Goal: Task Accomplishment & Management: Complete application form

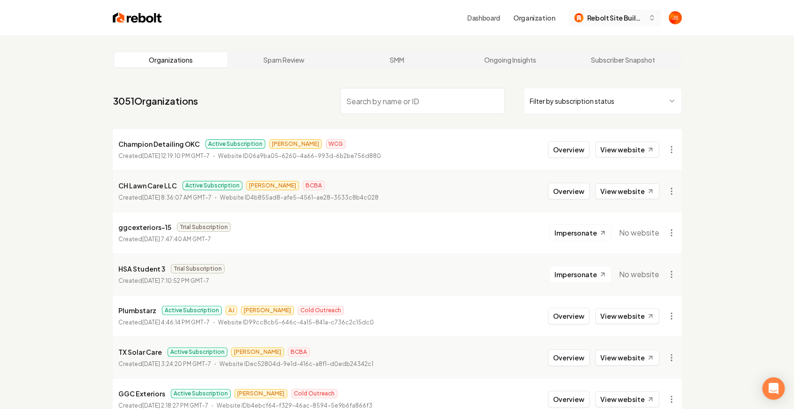
click at [620, 11] on button "Rebolt Site Builder" at bounding box center [614, 17] width 93 height 17
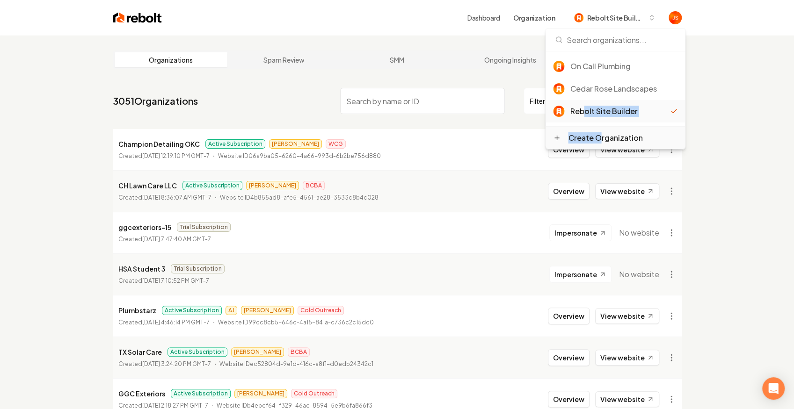
click at [597, 131] on div "On Call Plumbing Cedar Rose Landscapes Rebolt Site Builder Create Organization" at bounding box center [615, 100] width 139 height 98
click at [593, 134] on div "Create Organization" at bounding box center [605, 137] width 74 height 11
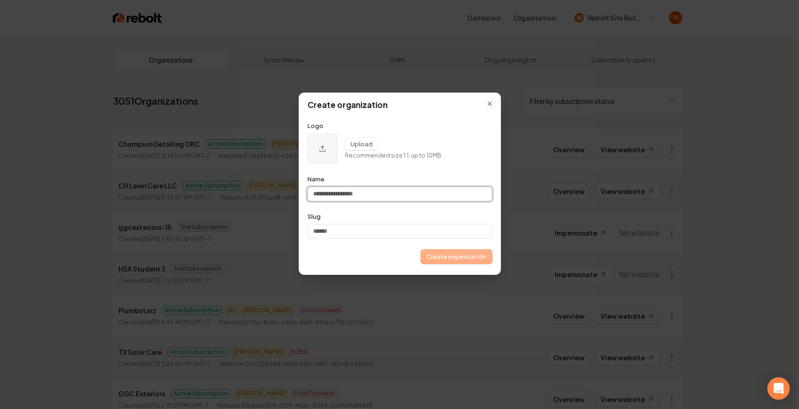
paste input "**********"
type input "**********"
click at [320, 194] on input "**********" at bounding box center [399, 194] width 184 height 14
type input "**********"
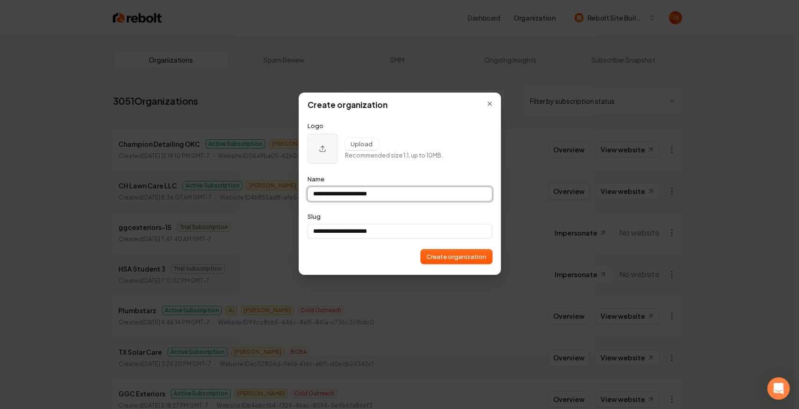
type input "**********"
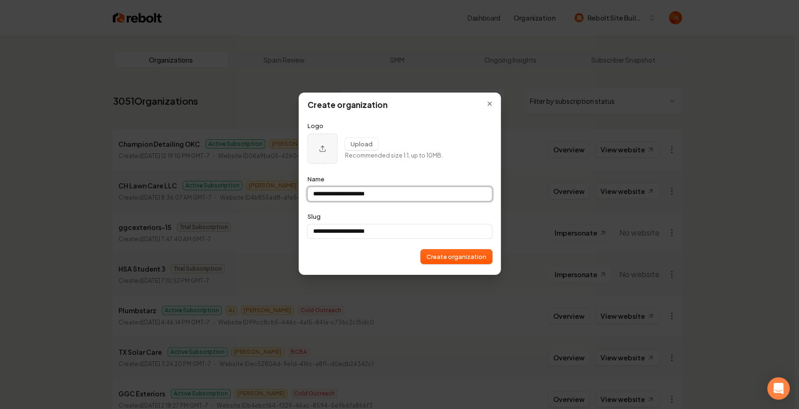
type input "**********"
drag, startPoint x: 325, startPoint y: 197, endPoint x: 324, endPoint y: 192, distance: 4.9
click at [325, 197] on input "**********" at bounding box center [399, 194] width 184 height 14
type input "**********"
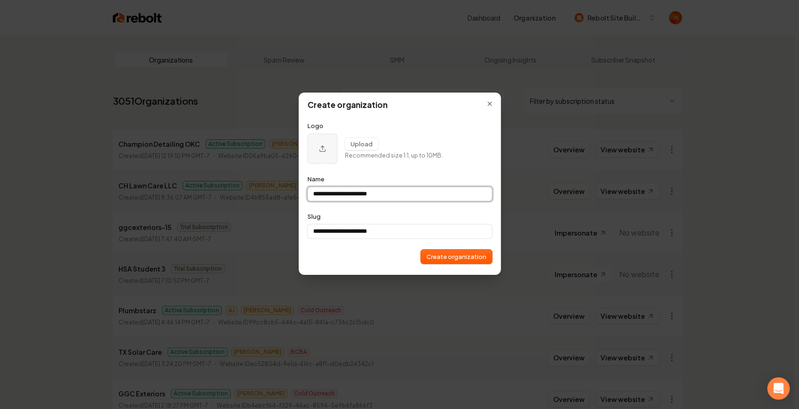
type input "**********"
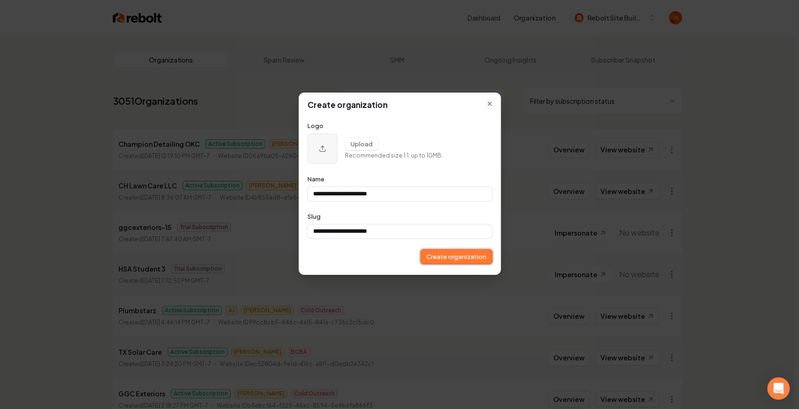
click at [464, 261] on button "Create organization" at bounding box center [456, 257] width 71 height 14
type input "**********"
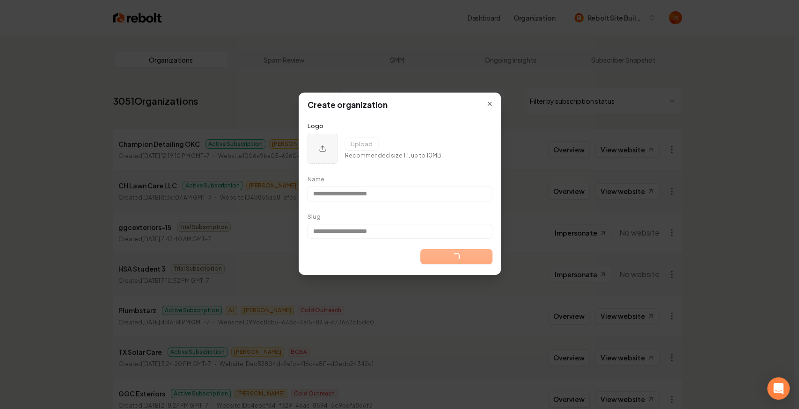
type input "**********"
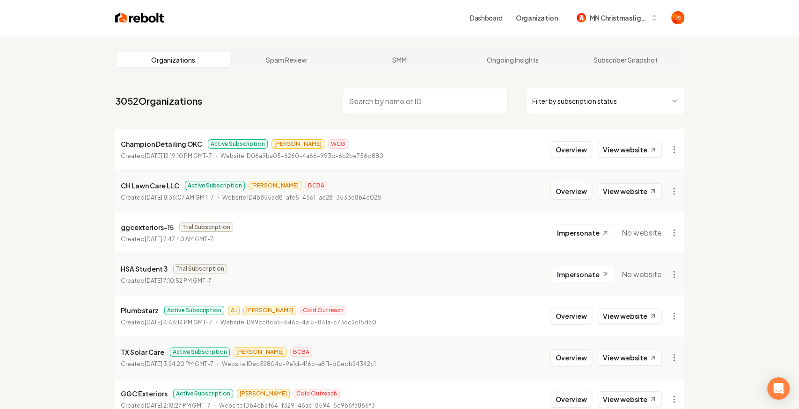
click at [549, 101] on html "Dashboard Organization MN Christmas lights llc Organizations Spam Review SMM On…" at bounding box center [399, 204] width 799 height 409
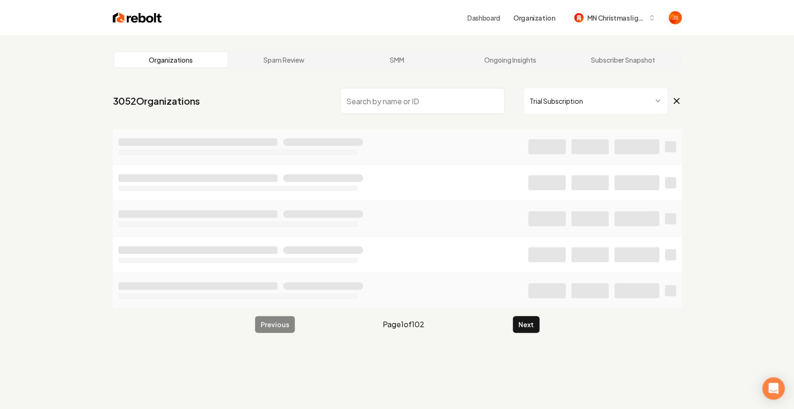
click at [424, 107] on input "search" at bounding box center [422, 101] width 165 height 26
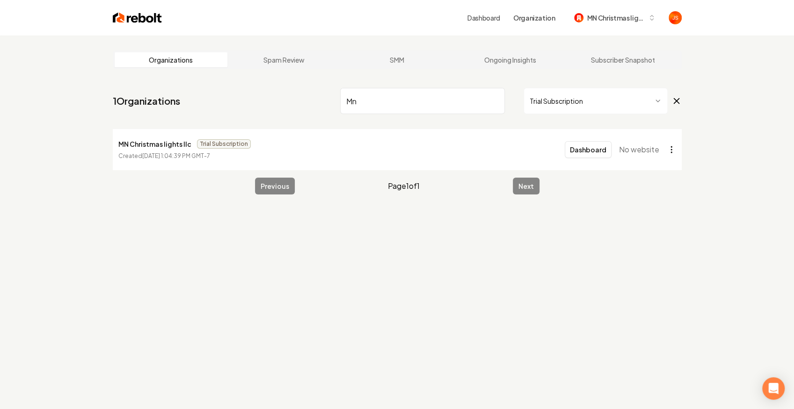
type input "Mn"
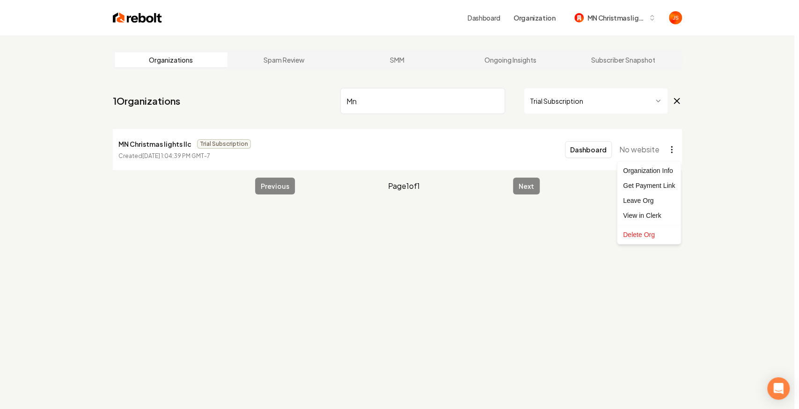
click at [670, 149] on html "Dashboard Organization MN Christmas lights llc Organizations Spam Review SMM On…" at bounding box center [399, 204] width 799 height 409
click at [654, 185] on div "Get Payment Link" at bounding box center [648, 185] width 59 height 15
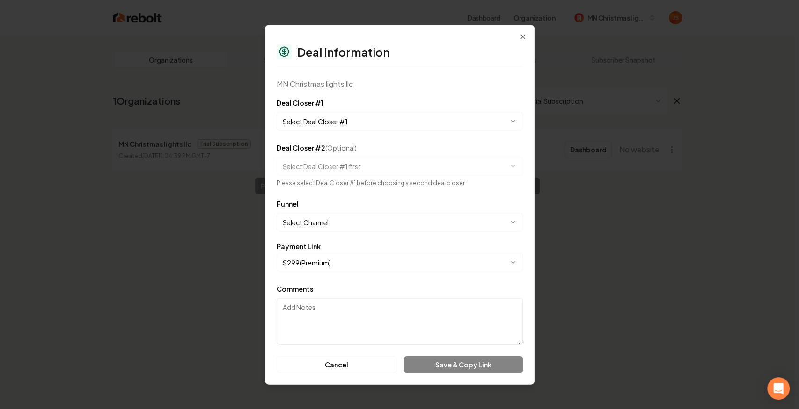
click at [357, 255] on body "**********" at bounding box center [397, 204] width 794 height 409
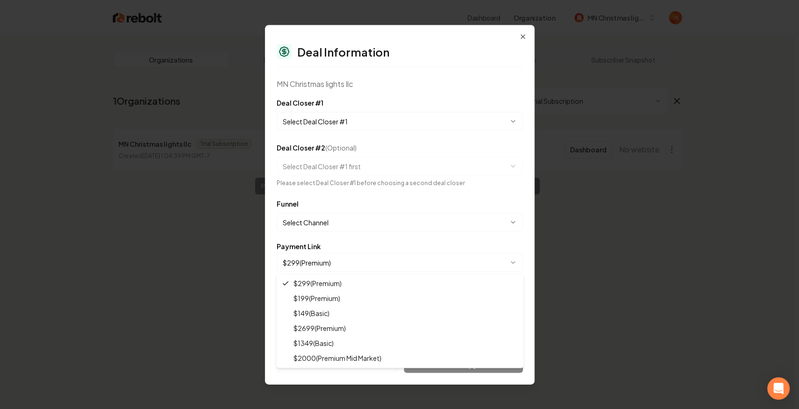
select select "**********"
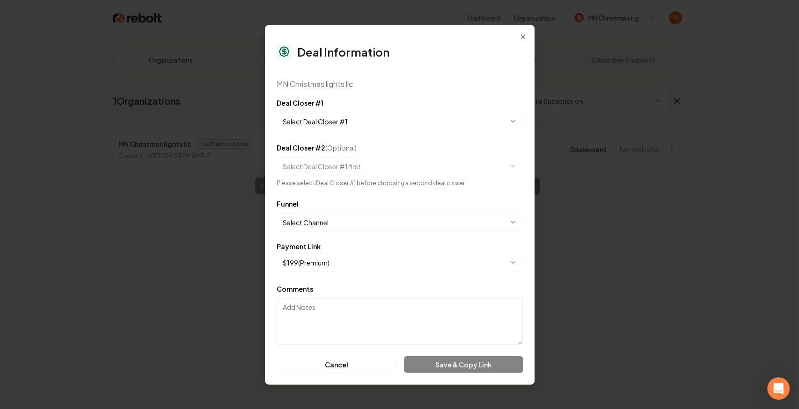
click at [364, 320] on textarea "Comments" at bounding box center [400, 321] width 246 height 47
click at [362, 125] on body "**********" at bounding box center [397, 204] width 794 height 409
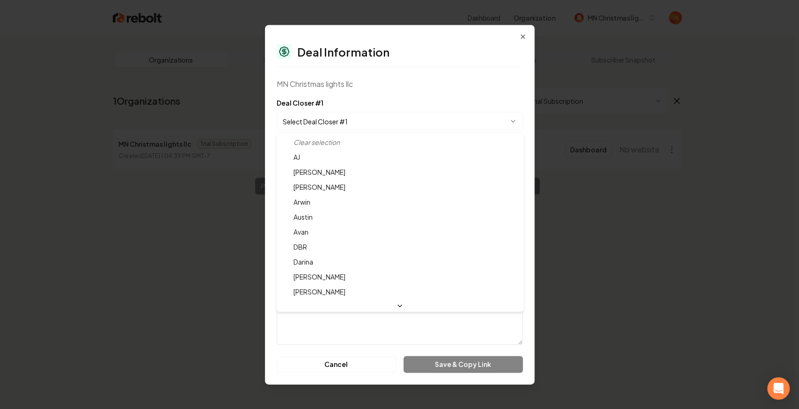
select select "**********"
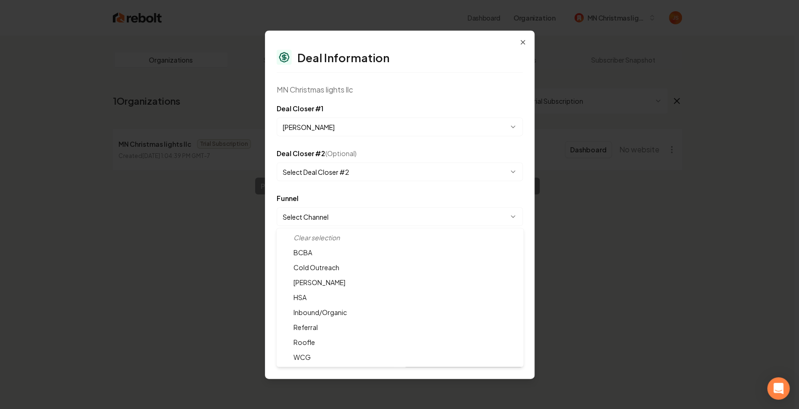
click at [351, 209] on body "**********" at bounding box center [397, 204] width 794 height 409
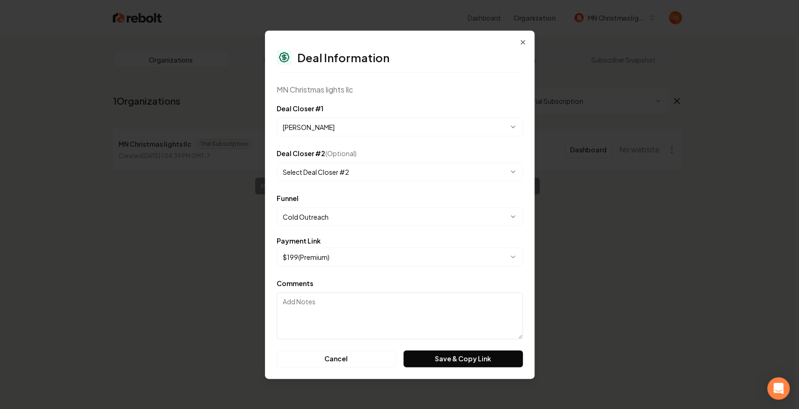
click at [351, 214] on body "**********" at bounding box center [397, 204] width 794 height 409
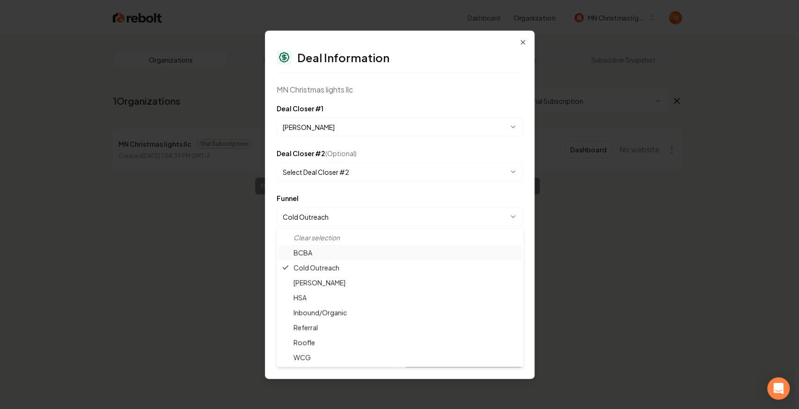
select select "**********"
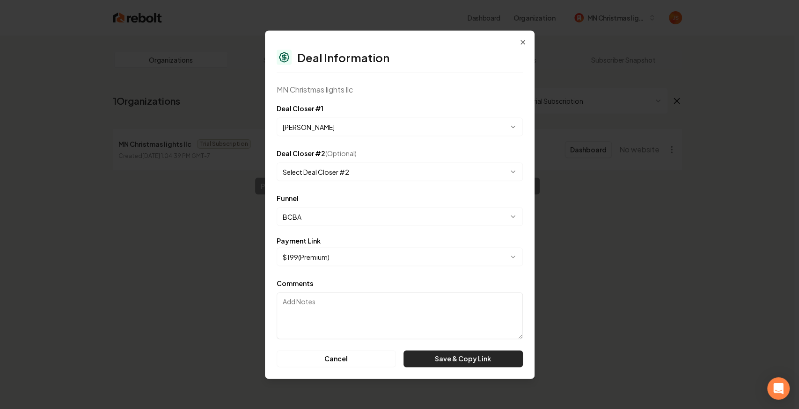
click at [428, 363] on button "Save & Copy Link" at bounding box center [462, 358] width 119 height 17
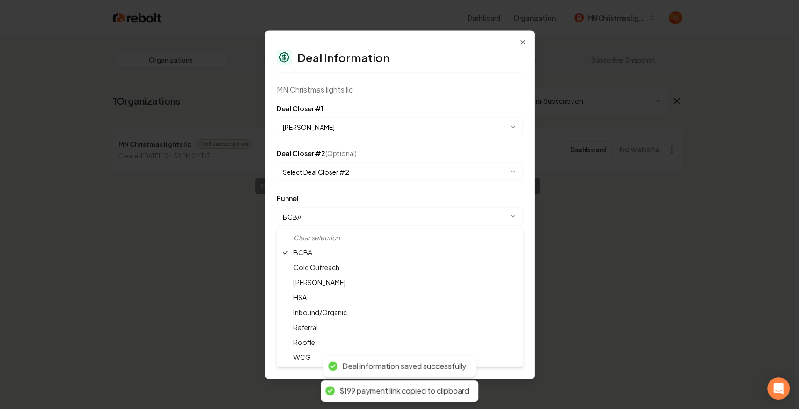
click at [339, 218] on body "**********" at bounding box center [397, 204] width 794 height 409
select select "**********"
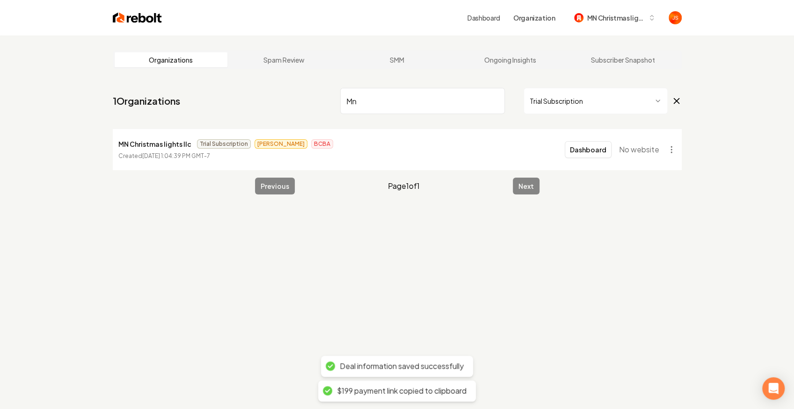
drag, startPoint x: 306, startPoint y: 265, endPoint x: 338, endPoint y: 290, distance: 40.7
click at [675, 143] on html "Dashboard Organization MN Christmas lights llc Organizations Spam Review SMM On…" at bounding box center [397, 204] width 794 height 409
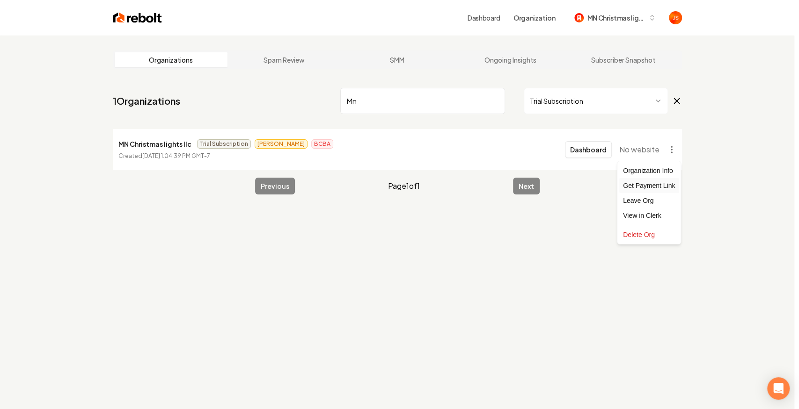
drag, startPoint x: 639, startPoint y: 179, endPoint x: 644, endPoint y: 184, distance: 6.6
click at [644, 184] on div "Get Payment Link" at bounding box center [648, 185] width 59 height 15
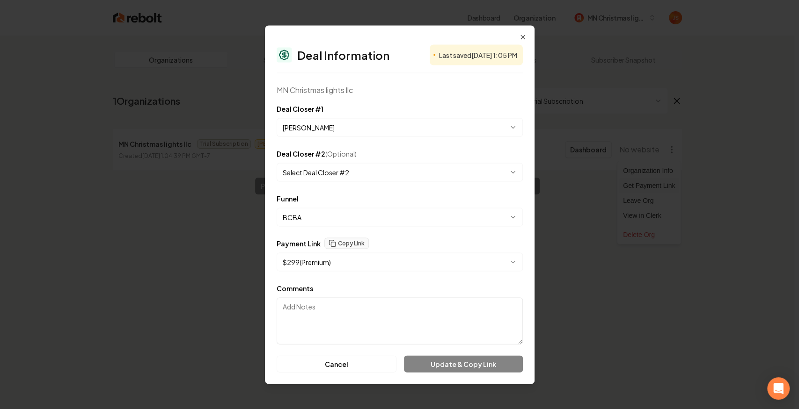
drag, startPoint x: 644, startPoint y: 184, endPoint x: 611, endPoint y: 183, distance: 33.2
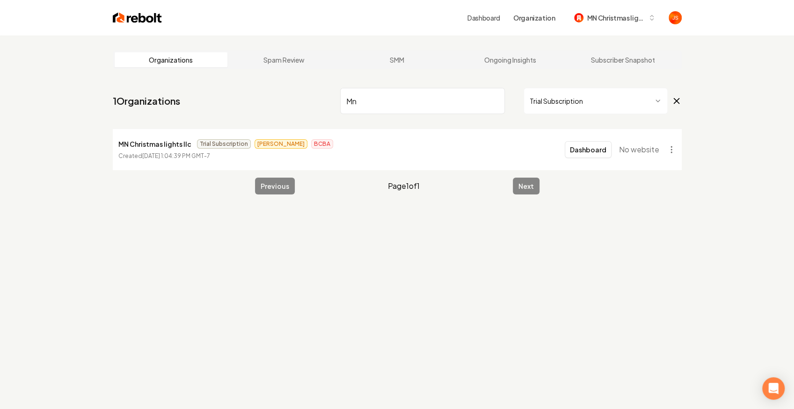
click at [670, 151] on html "Dashboard Organization MN Christmas lights llc Organizations Spam Review SMM On…" at bounding box center [397, 204] width 794 height 409
click at [673, 146] on html "Dashboard Organization MN Christmas lights llc Organizations Spam Review SMM On…" at bounding box center [397, 204] width 794 height 409
click at [670, 151] on html "Dashboard Organization MN Christmas lights llc Organizations Spam Review SMM On…" at bounding box center [397, 204] width 794 height 409
click at [598, 152] on html "Dashboard Organization MN Christmas lights llc Organizations Spam Review SMM On…" at bounding box center [397, 204] width 794 height 409
click at [584, 143] on html "Dashboard Organization MN Christmas lights llc Organizations Spam Review SMM On…" at bounding box center [397, 204] width 794 height 409
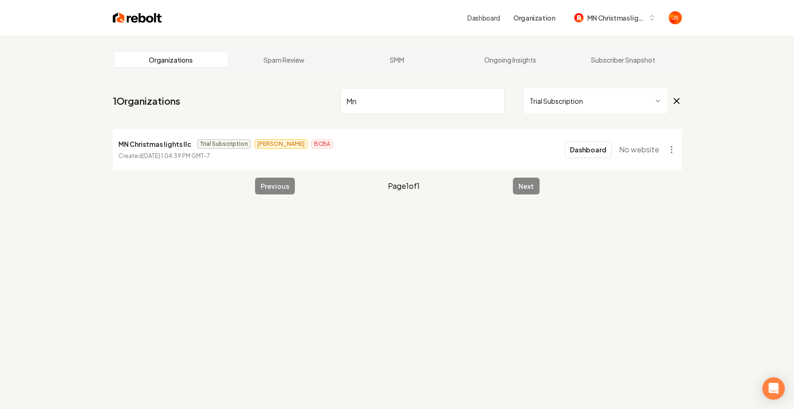
click at [583, 149] on html "Dashboard Organization MN Christmas lights llc Organizations Spam Review SMM On…" at bounding box center [397, 204] width 794 height 409
drag, startPoint x: 582, startPoint y: 226, endPoint x: 586, endPoint y: 170, distance: 55.8
click at [582, 224] on html "Dashboard Organization MN Christmas lights llc Organizations Spam Review SMM On…" at bounding box center [397, 204] width 794 height 409
click at [586, 153] on html "Dashboard Organization MN Christmas lights llc Organizations Spam Review SMM On…" at bounding box center [397, 204] width 794 height 409
click at [667, 147] on html "Dashboard Organization MN Christmas lights llc Organizations Spam Review SMM On…" at bounding box center [397, 204] width 794 height 409
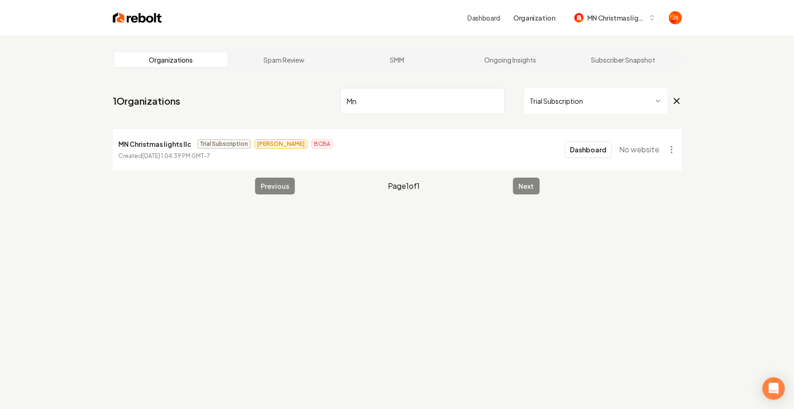
click at [672, 149] on html "Dashboard Organization MN Christmas lights llc Organizations Spam Review SMM On…" at bounding box center [397, 204] width 794 height 409
click at [607, 219] on html "Dashboard Organization MN Christmas lights llc Organizations Spam Review SMM On…" at bounding box center [397, 204] width 794 height 409
click at [578, 148] on html "Dashboard Organization MN Christmas lights llc Organizations Spam Review SMM On…" at bounding box center [397, 204] width 794 height 409
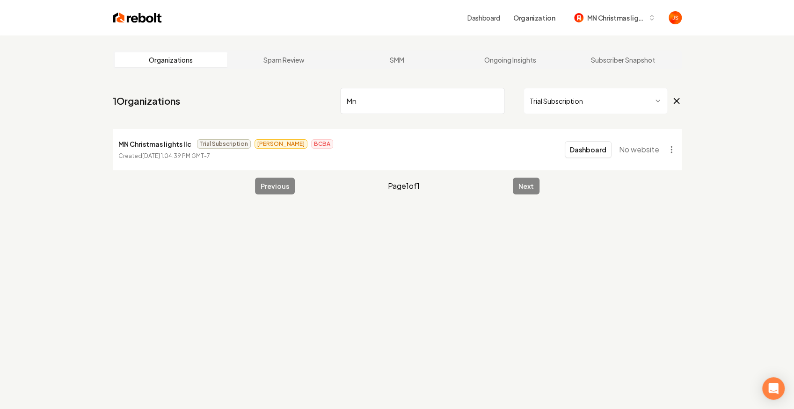
click at [602, 175] on html "Dashboard Organization MN Christmas lights llc Organizations Spam Review SMM On…" at bounding box center [397, 204] width 794 height 409
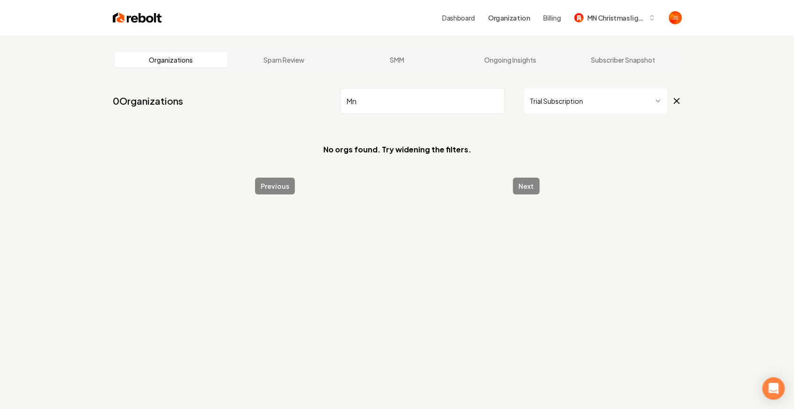
click at [495, 101] on input "Mn" at bounding box center [422, 101] width 165 height 26
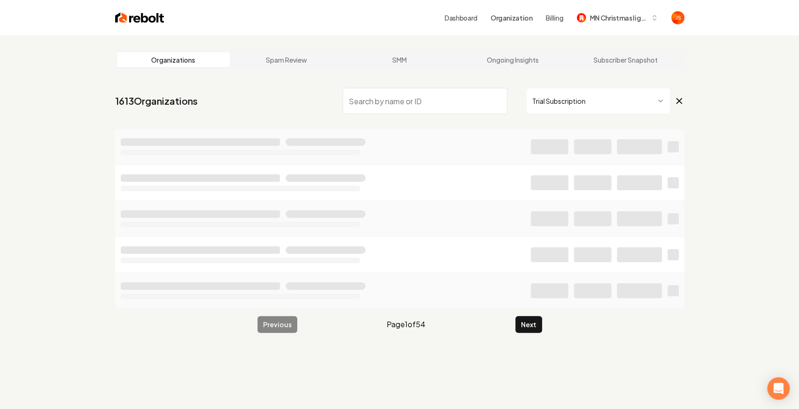
click at [564, 111] on html "Dashboard Organization Billing MN Christmas lights llc Organizations Spam Revie…" at bounding box center [399, 204] width 799 height 409
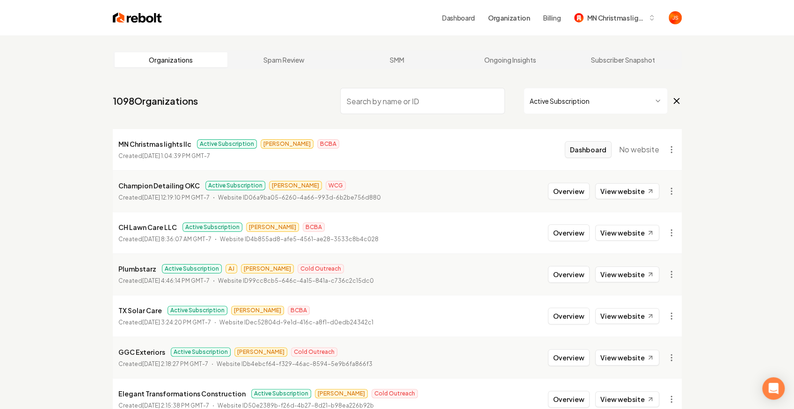
click at [590, 147] on button "Dashboard" at bounding box center [588, 149] width 47 height 17
click at [582, 153] on button "Dashboard" at bounding box center [588, 149] width 47 height 17
click at [667, 146] on html "Dashboard Organization Billing MN Christmas lights llc Organizations Spam Revie…" at bounding box center [397, 204] width 794 height 409
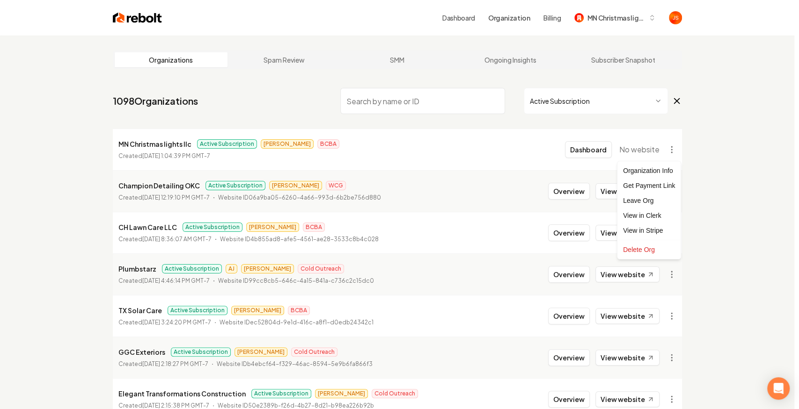
click at [521, 131] on html "Dashboard Organization Billing MN Christmas lights llc Organizations Spam Revie…" at bounding box center [399, 204] width 799 height 409
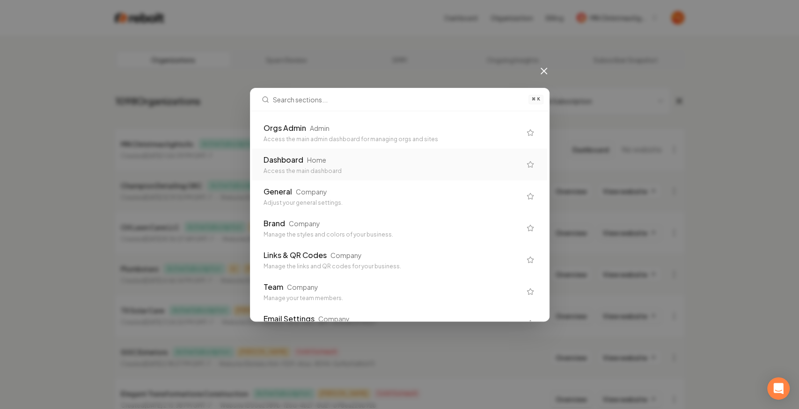
click at [368, 167] on div "Access the main dashboard" at bounding box center [391, 170] width 257 height 7
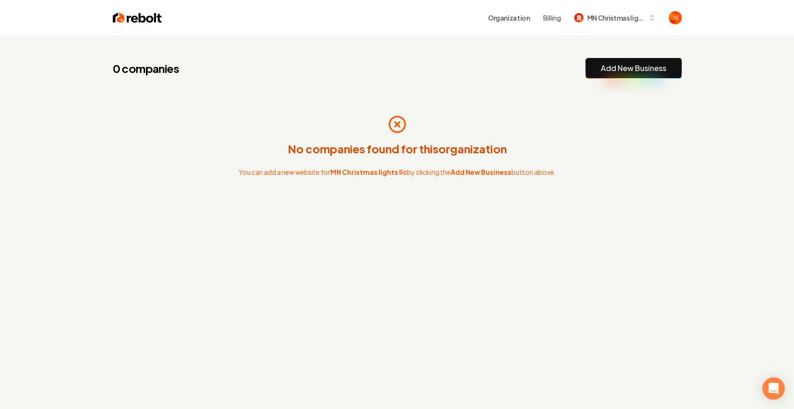
click at [623, 78] on button "Add New Business" at bounding box center [633, 68] width 96 height 21
click at [621, 69] on link "Add New Business" at bounding box center [634, 68] width 66 height 11
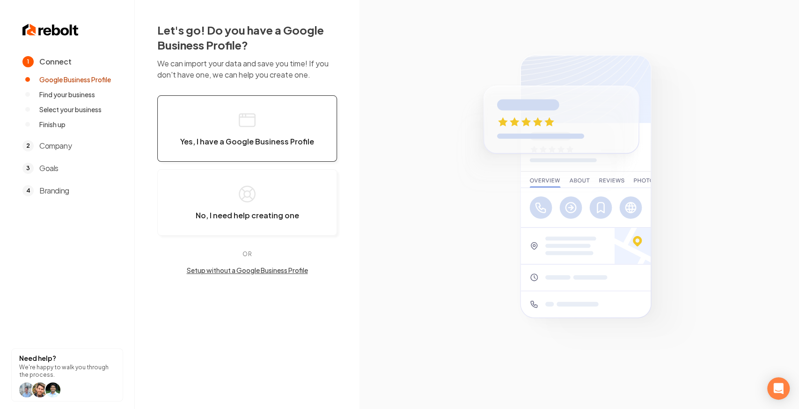
click at [269, 106] on button "Yes, I have a Google Business Profile" at bounding box center [247, 128] width 180 height 66
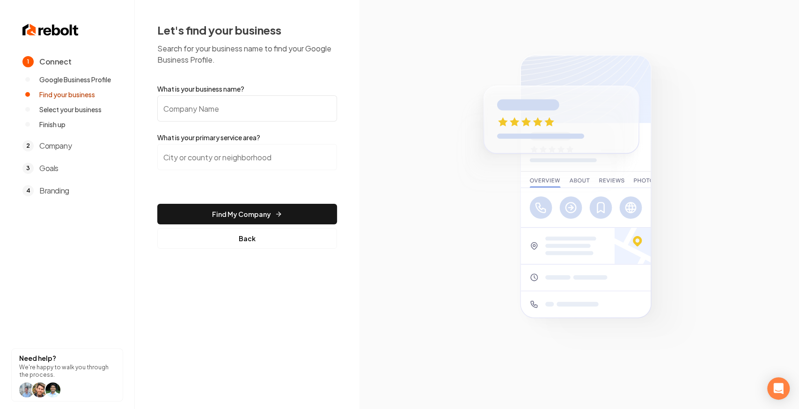
click at [246, 112] on input "What is your business name?" at bounding box center [247, 108] width 180 height 26
click at [233, 105] on input "What is your business name?" at bounding box center [247, 108] width 180 height 26
click at [304, 137] on label "What is your primary service area?" at bounding box center [247, 137] width 180 height 9
click at [257, 107] on input "What is your business name?" at bounding box center [247, 108] width 180 height 26
type input "Mn Christmas lights LLC"
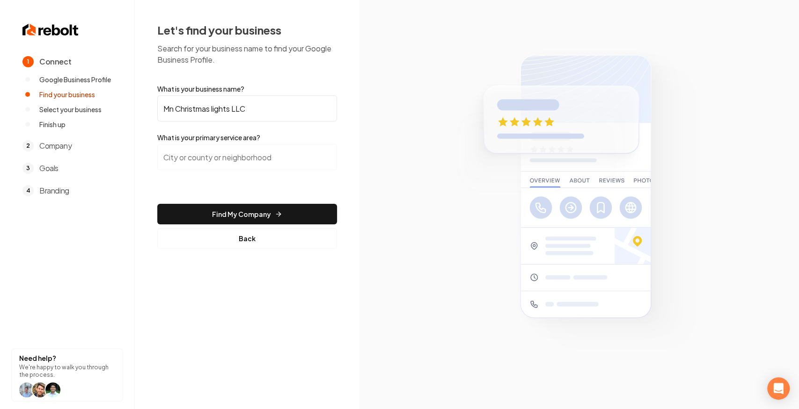
click at [221, 153] on input "search" at bounding box center [247, 157] width 180 height 26
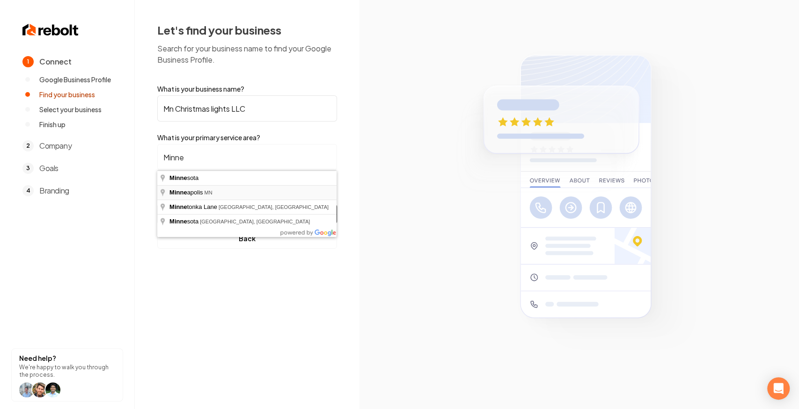
type input "[GEOGRAPHIC_DATA], [GEOGRAPHIC_DATA]"
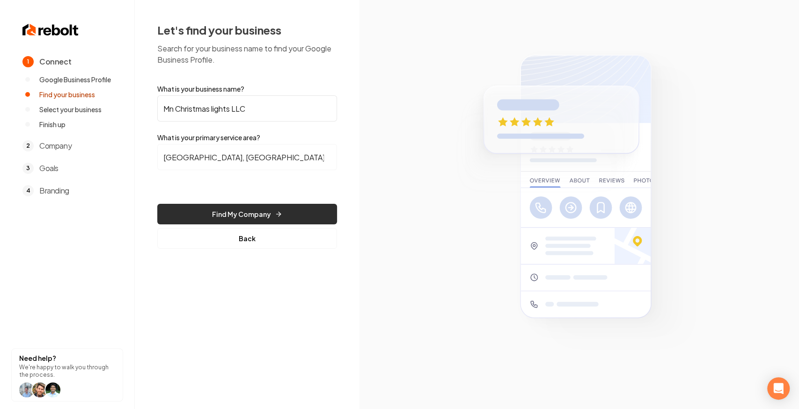
click at [225, 206] on button "Find My Company" at bounding box center [247, 214] width 180 height 21
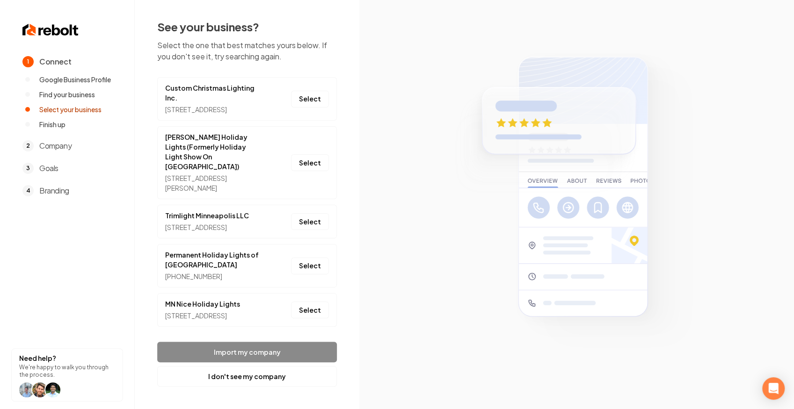
scroll to position [11, 0]
click at [235, 377] on button "I don't see my company" at bounding box center [247, 376] width 180 height 21
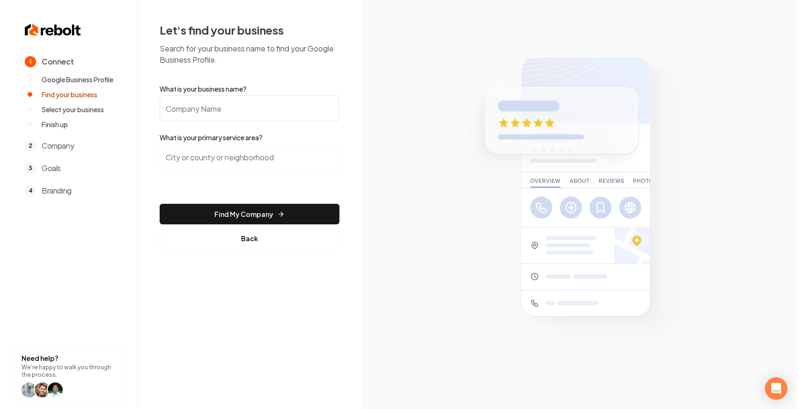
scroll to position [0, 0]
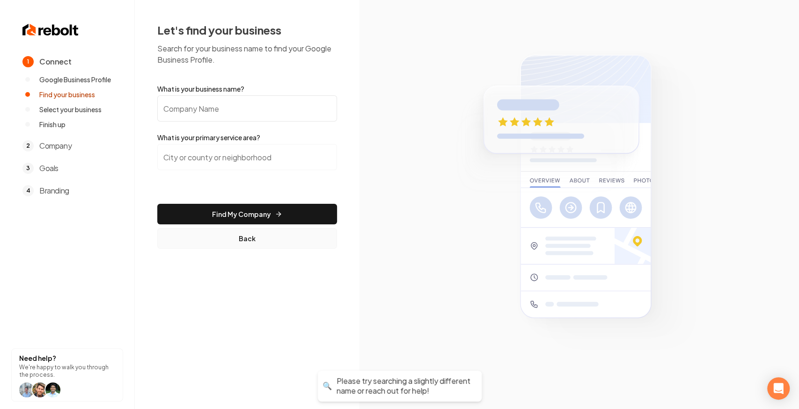
click at [239, 235] on button "Back" at bounding box center [247, 238] width 180 height 21
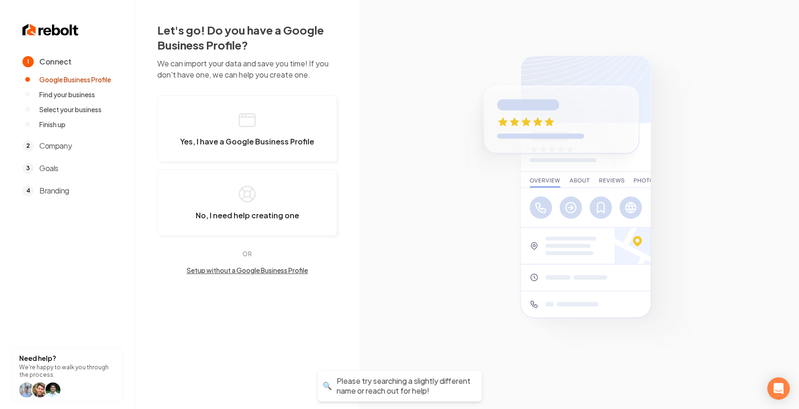
click at [234, 269] on button "Setup without a Google Business Profile" at bounding box center [247, 270] width 180 height 9
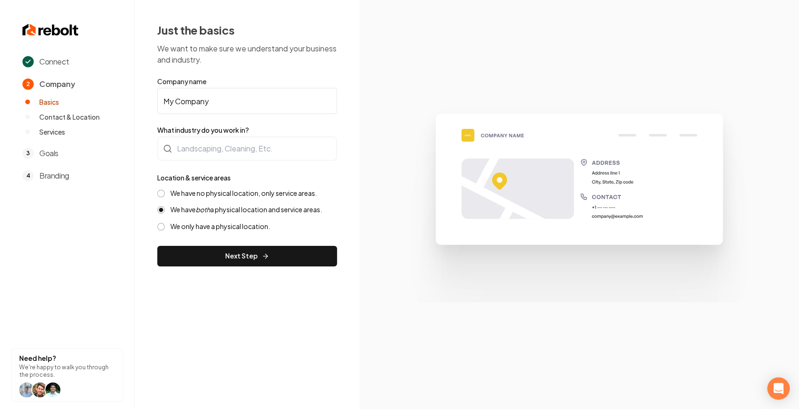
click at [245, 100] on input "My Company" at bounding box center [247, 101] width 180 height 26
type input "Mn Christmas lights LLC"
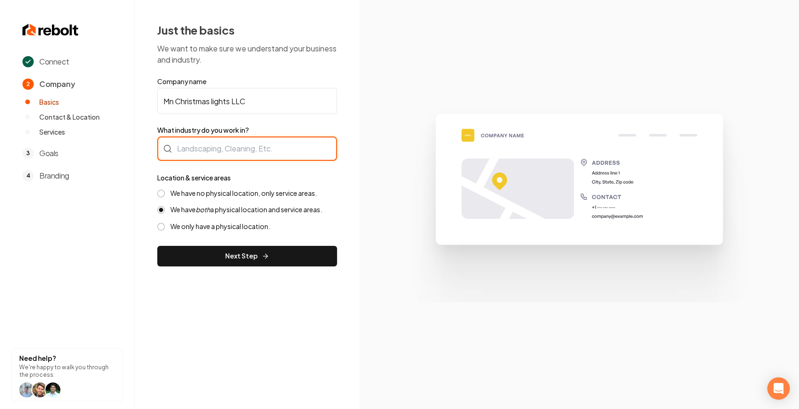
click at [211, 141] on div at bounding box center [247, 149] width 180 height 24
type input "Christmas Light Installation"
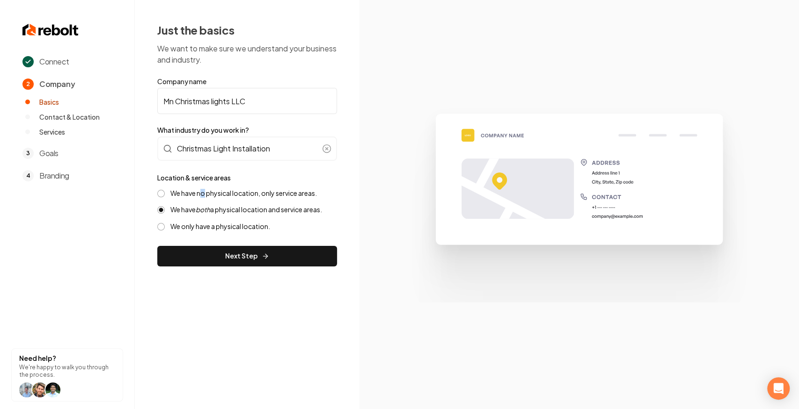
drag, startPoint x: 204, startPoint y: 197, endPoint x: 209, endPoint y: 207, distance: 11.7
click at [202, 198] on div "We have no physical location, only service areas. We have both a physical locat…" at bounding box center [247, 210] width 180 height 42
click at [210, 209] on icon "both" at bounding box center [203, 209] width 15 height 8
click at [165, 209] on button "We have both a physical location and service areas." at bounding box center [160, 209] width 7 height 7
click at [191, 195] on label "We have no physical location, only service areas." at bounding box center [243, 193] width 146 height 9
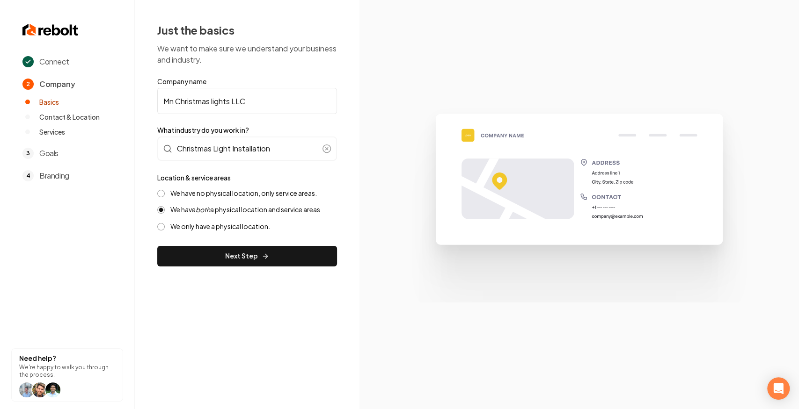
click at [165, 195] on button "We have no physical location, only service areas." at bounding box center [160, 193] width 7 height 7
click at [212, 255] on button "Next Step" at bounding box center [247, 256] width 180 height 21
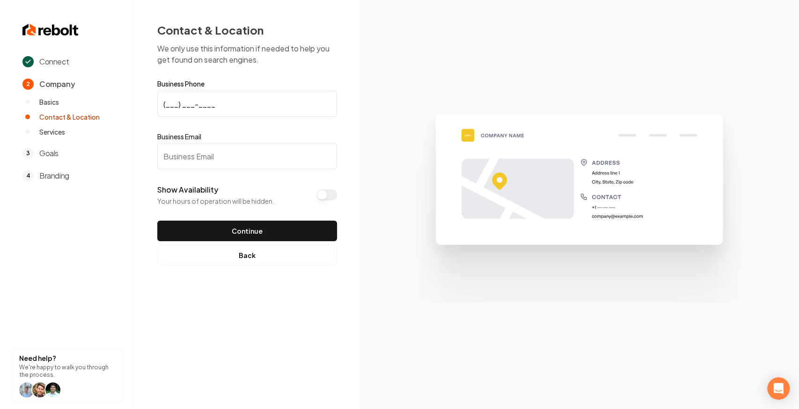
drag, startPoint x: 167, startPoint y: 104, endPoint x: 171, endPoint y: 107, distance: 5.7
click at [167, 104] on input "(___) ___-____" at bounding box center [247, 104] width 180 height 26
paste input "651) 276-5117"
type input "[PHONE_NUMBER]"
click at [202, 166] on input "Business Email" at bounding box center [247, 156] width 180 height 26
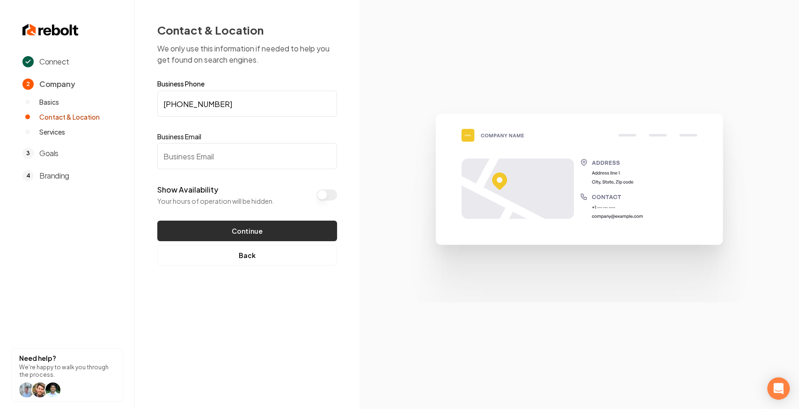
paste input "[EMAIL_ADDRESS][DOMAIN_NAME]"
type input "[EMAIL_ADDRESS][DOMAIN_NAME]"
click at [223, 226] on button "Continue" at bounding box center [247, 231] width 180 height 21
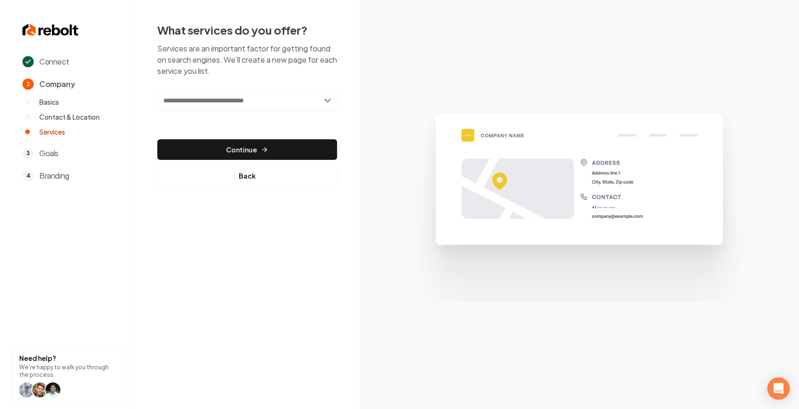
click at [245, 98] on input "text" at bounding box center [247, 101] width 180 height 22
click at [271, 92] on input "text" at bounding box center [247, 101] width 180 height 22
drag, startPoint x: 274, startPoint y: 93, endPoint x: 284, endPoint y: 94, distance: 10.3
click at [278, 93] on input "text" at bounding box center [247, 101] width 180 height 22
click at [331, 100] on input "text" at bounding box center [247, 101] width 180 height 22
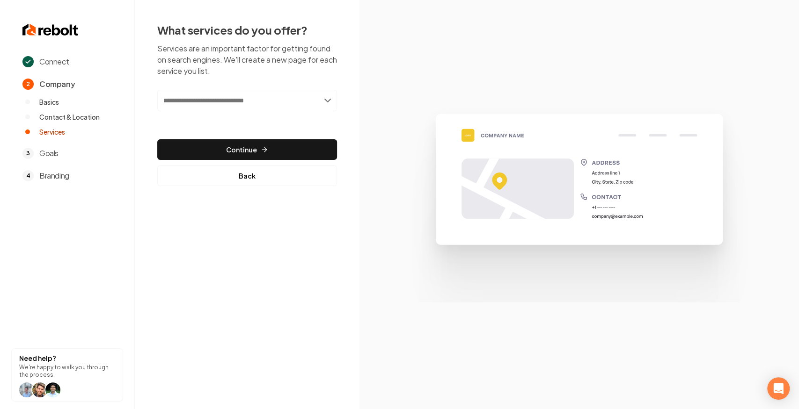
click at [329, 99] on input "text" at bounding box center [247, 101] width 180 height 22
paste input "**********"
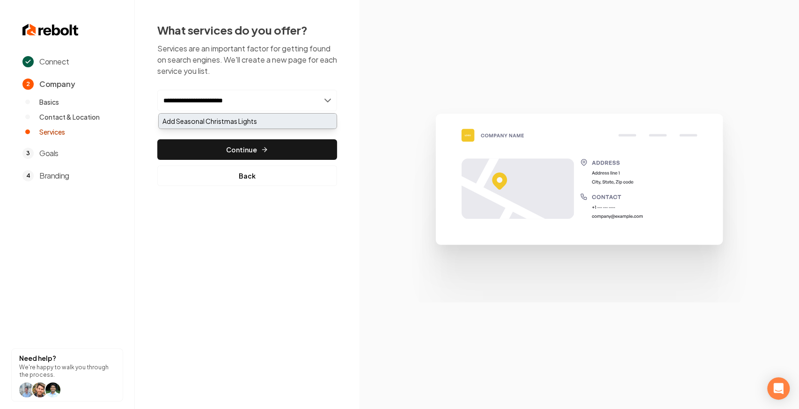
type input "**********"
click at [226, 122] on div "Add Seasonal Christmas Lights" at bounding box center [248, 121] width 178 height 15
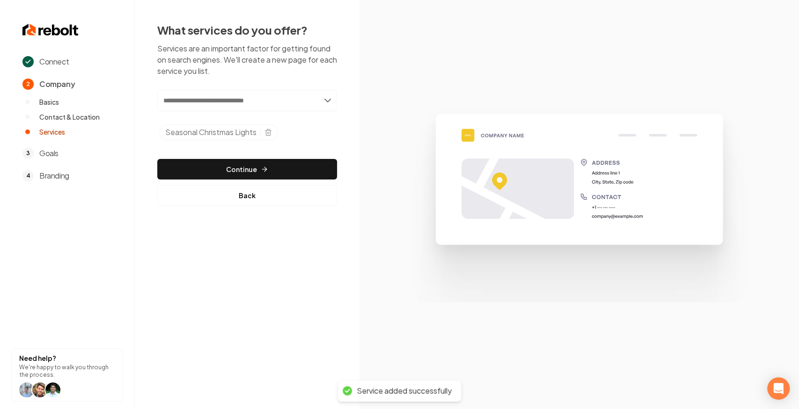
click at [248, 101] on input "text" at bounding box center [247, 101] width 180 height 22
type input "*"
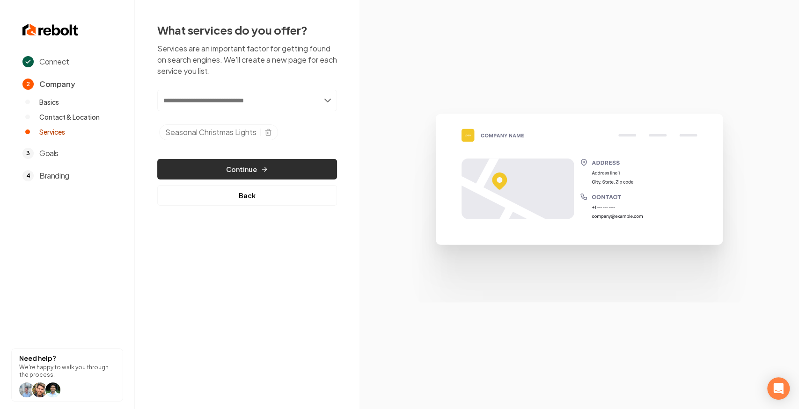
click at [291, 172] on button "Continue" at bounding box center [247, 169] width 180 height 21
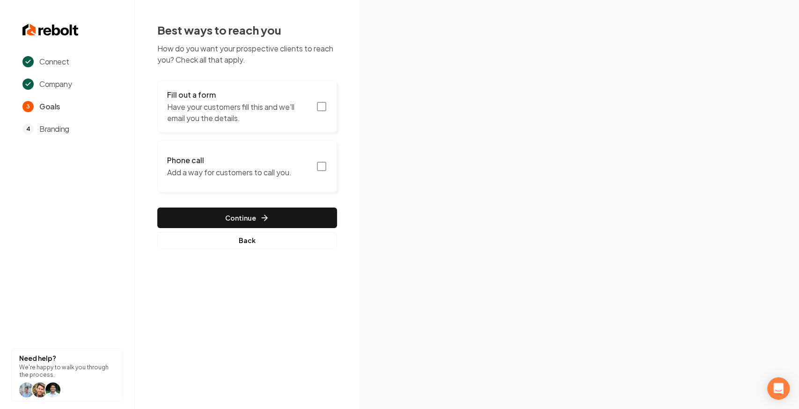
click at [320, 105] on icon "button" at bounding box center [321, 106] width 11 height 11
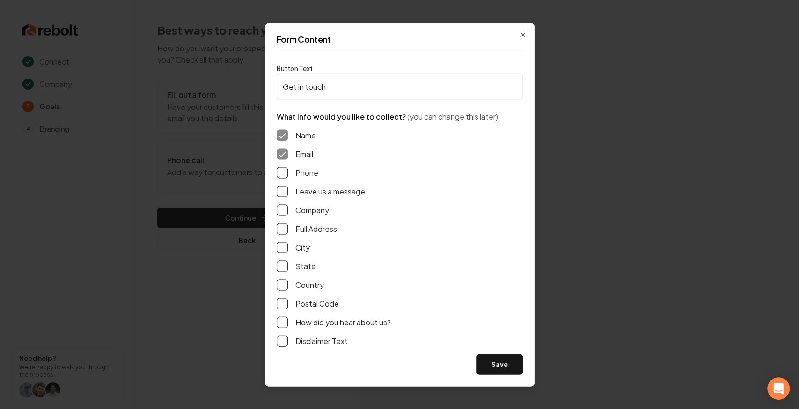
drag, startPoint x: 296, startPoint y: 171, endPoint x: 284, endPoint y: 177, distance: 13.0
click at [296, 171] on label "Phone" at bounding box center [306, 172] width 23 height 11
click at [288, 171] on button "Phone" at bounding box center [282, 172] width 11 height 11
click at [281, 177] on button "Phone" at bounding box center [282, 172] width 11 height 11
drag, startPoint x: 284, startPoint y: 190, endPoint x: 285, endPoint y: 171, distance: 19.7
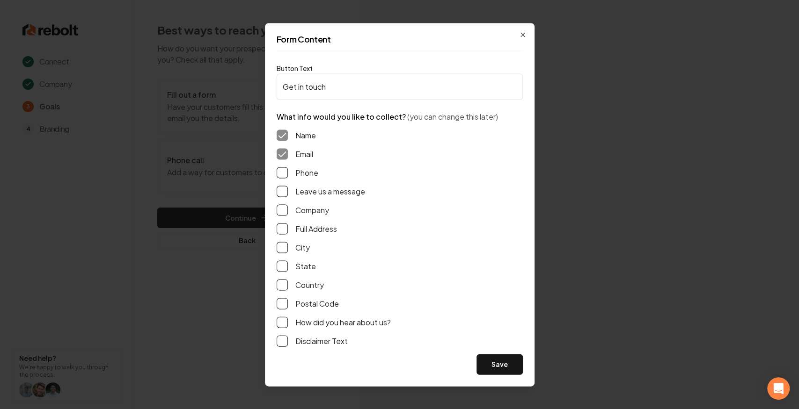
click at [284, 190] on button "Leave us a message" at bounding box center [282, 191] width 11 height 11
click at [285, 169] on button "Phone" at bounding box center [282, 172] width 11 height 11
click at [516, 362] on button "Save" at bounding box center [499, 364] width 46 height 21
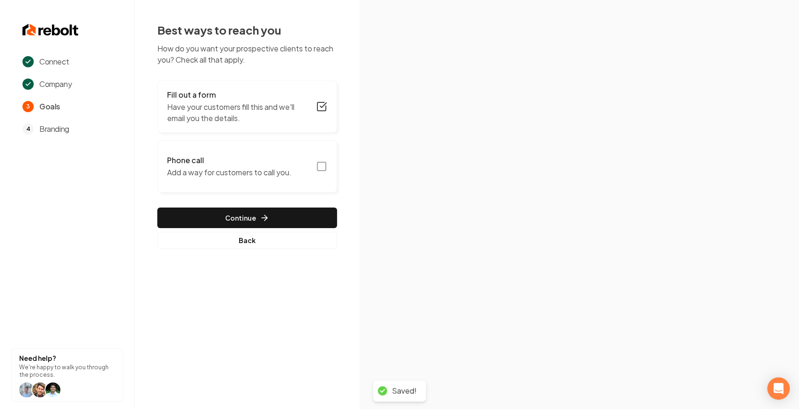
click at [318, 167] on rect "button" at bounding box center [321, 166] width 8 height 8
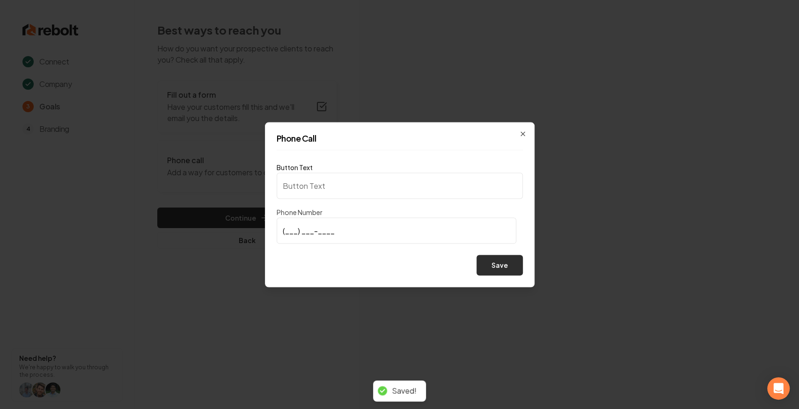
type input "Call us"
type input "[PHONE_NUMBER]"
click at [502, 258] on button "Save" at bounding box center [499, 265] width 46 height 21
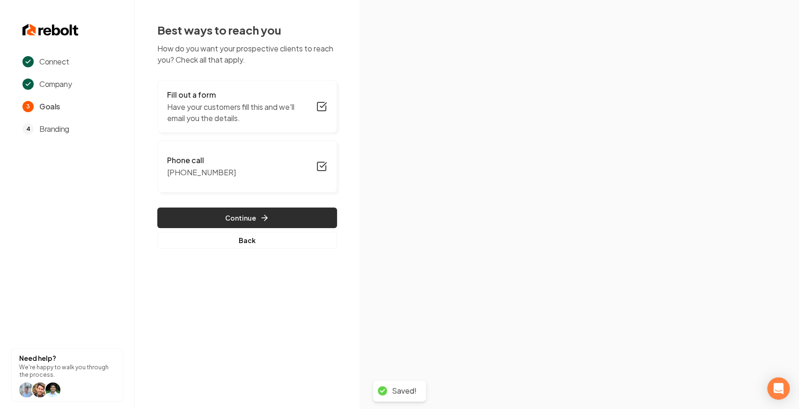
click at [288, 215] on button "Continue" at bounding box center [247, 218] width 180 height 21
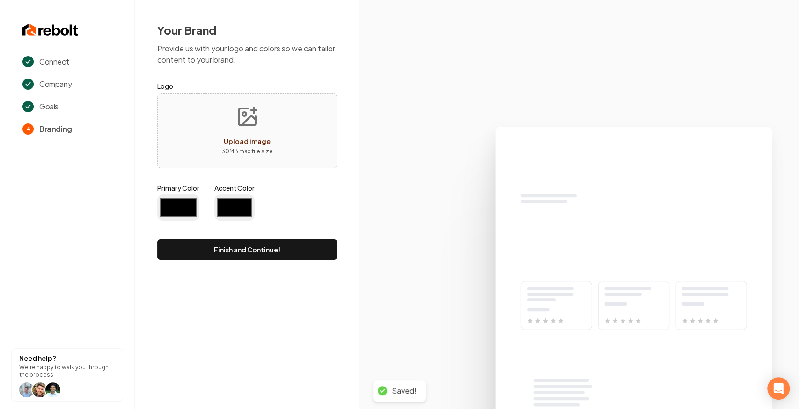
type input "#194d33"
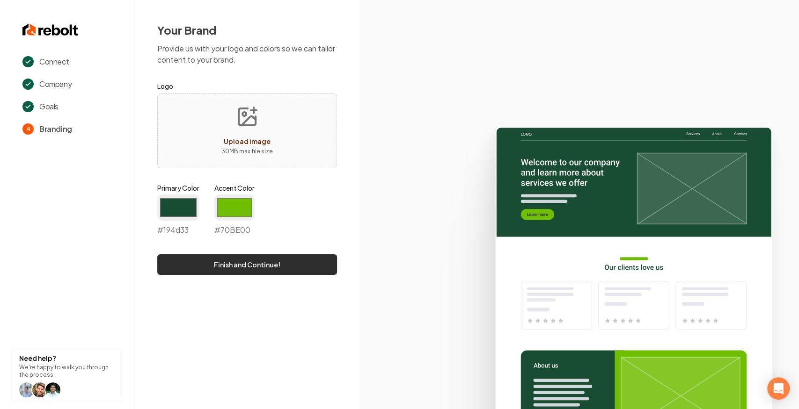
click at [226, 263] on button "Finish and Continue!" at bounding box center [247, 265] width 180 height 21
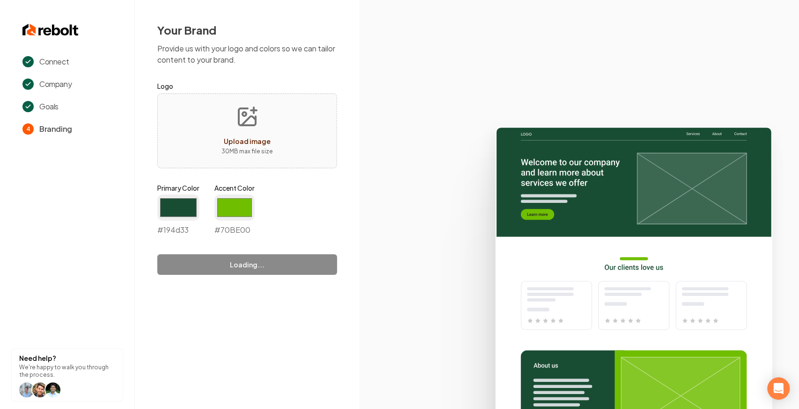
type input "#70be00"
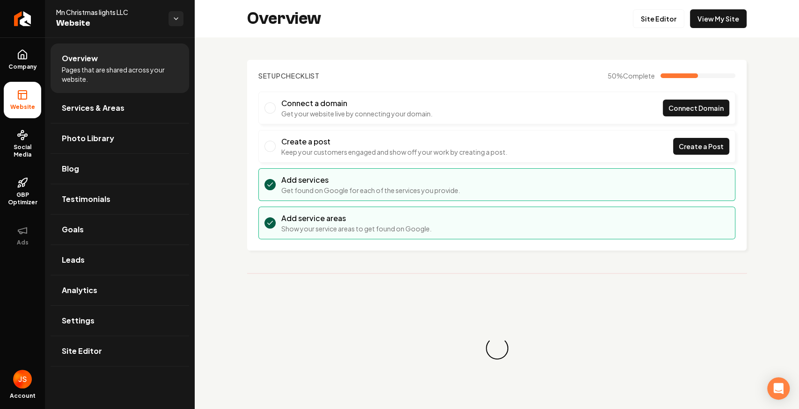
click at [0, 139] on ul "Company Website Social Media GBP Optimizer Ads" at bounding box center [22, 147] width 45 height 220
click at [15, 144] on span "Social Media" at bounding box center [22, 151] width 37 height 15
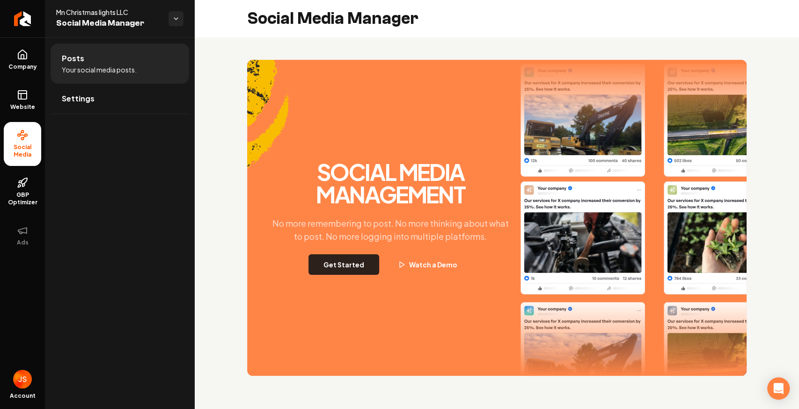
click at [352, 256] on button "Get Started" at bounding box center [343, 265] width 71 height 21
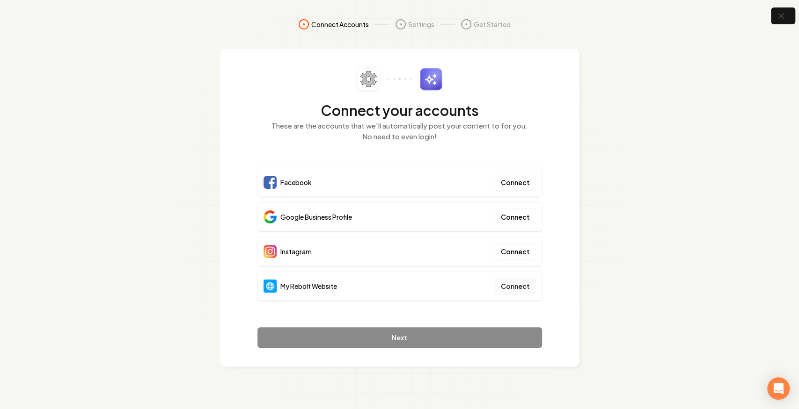
click at [521, 284] on button "Connect" at bounding box center [515, 286] width 41 height 17
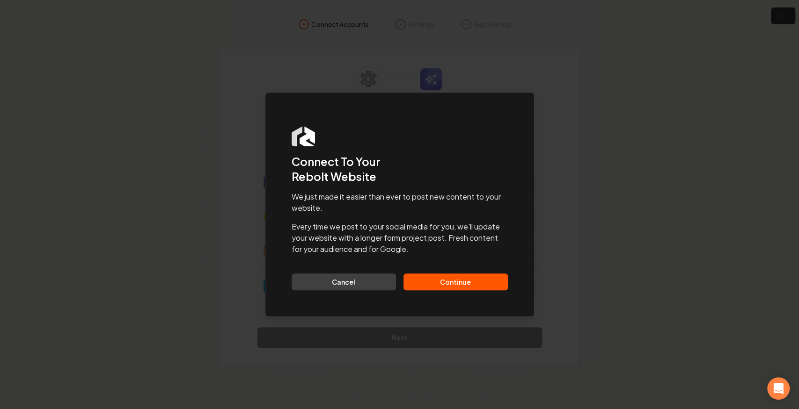
click at [470, 277] on button "Continue" at bounding box center [455, 282] width 104 height 17
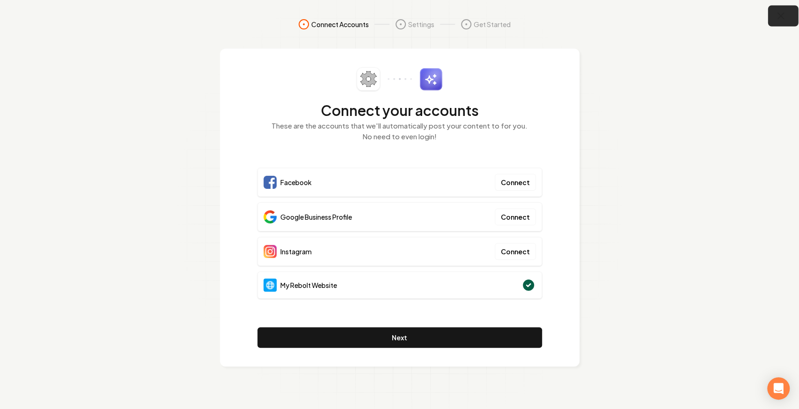
click at [782, 17] on icon "button" at bounding box center [781, 16] width 12 height 12
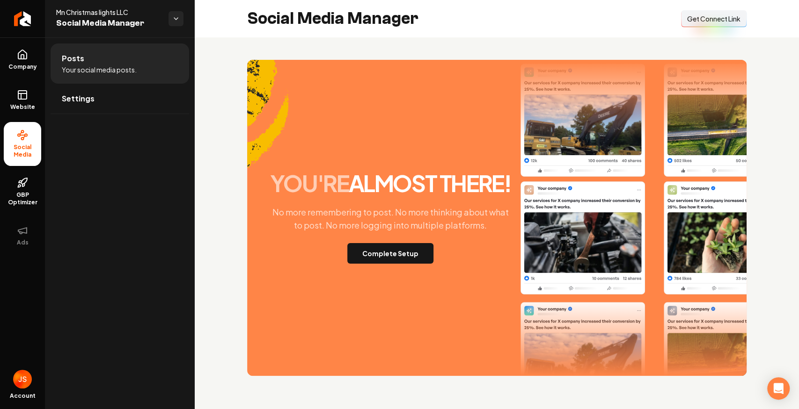
click at [712, 22] on span "Get Connect Link" at bounding box center [713, 18] width 53 height 9
drag, startPoint x: 33, startPoint y: 103, endPoint x: 27, endPoint y: 102, distance: 5.7
click at [32, 103] on link "Website" at bounding box center [22, 100] width 37 height 36
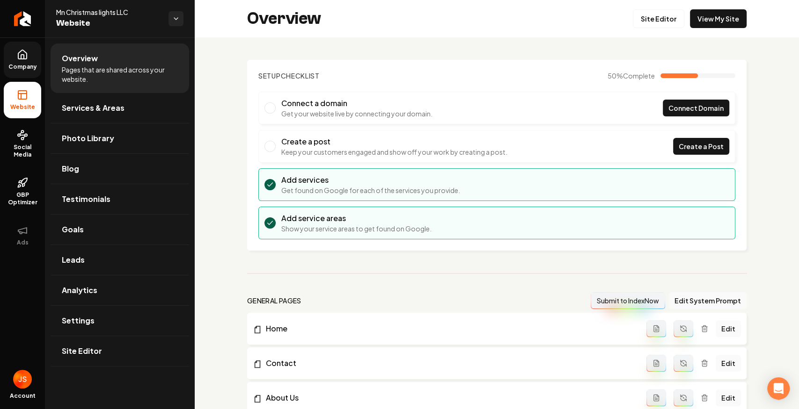
click at [7, 59] on link "Company" at bounding box center [22, 60] width 37 height 36
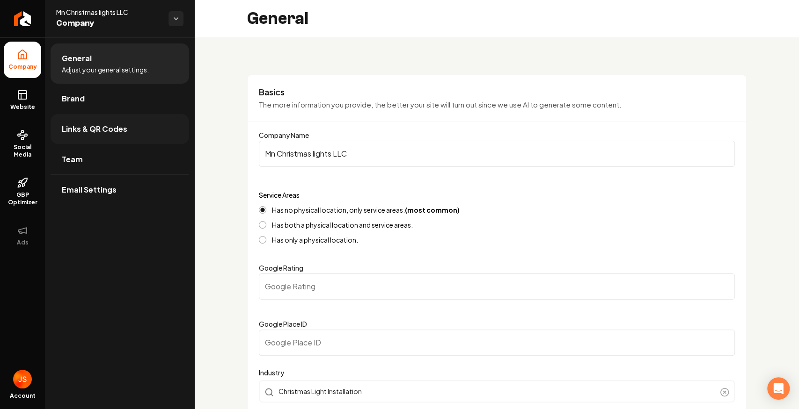
click at [71, 126] on span "Links & QR Codes" at bounding box center [95, 129] width 66 height 11
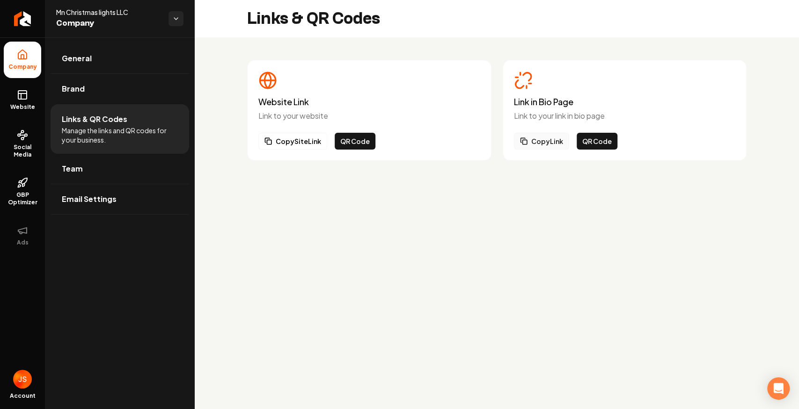
click at [542, 149] on button "Copy Link" at bounding box center [541, 141] width 55 height 17
click at [543, 144] on button "Copy Link" at bounding box center [541, 141] width 55 height 17
click at [31, 90] on link "Website" at bounding box center [22, 100] width 37 height 36
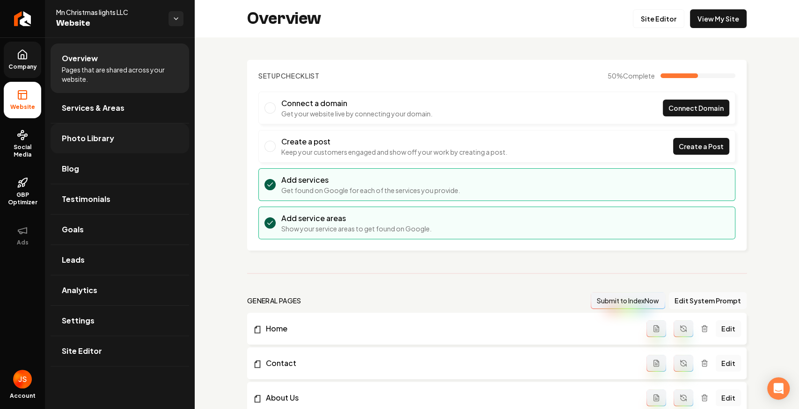
click at [78, 124] on link "Photo Library" at bounding box center [120, 139] width 138 height 30
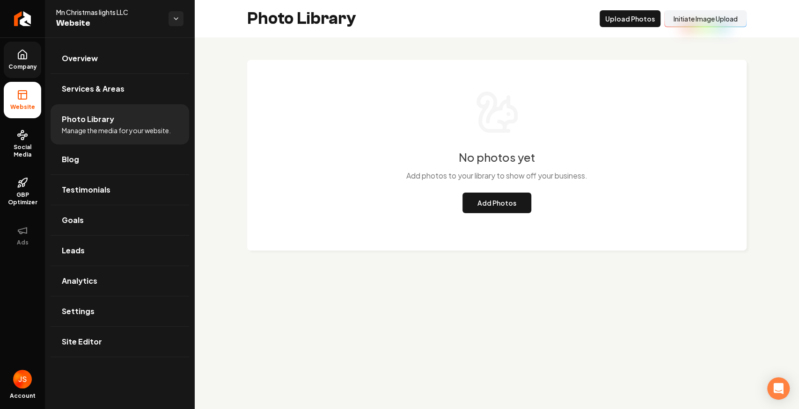
click at [693, 18] on button "Initiate Image Upload" at bounding box center [705, 18] width 82 height 17
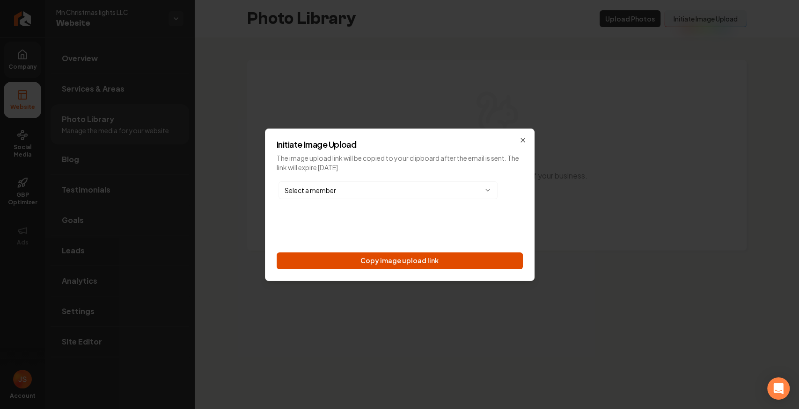
click at [415, 261] on button "Copy image upload link" at bounding box center [400, 261] width 246 height 17
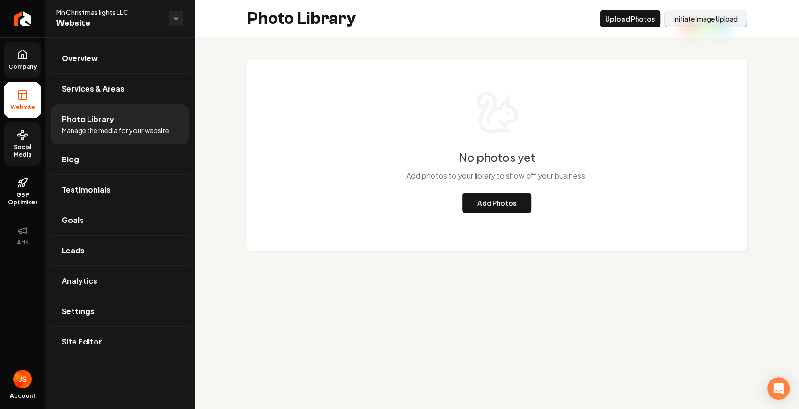
click at [29, 143] on link "Social Media" at bounding box center [22, 144] width 37 height 44
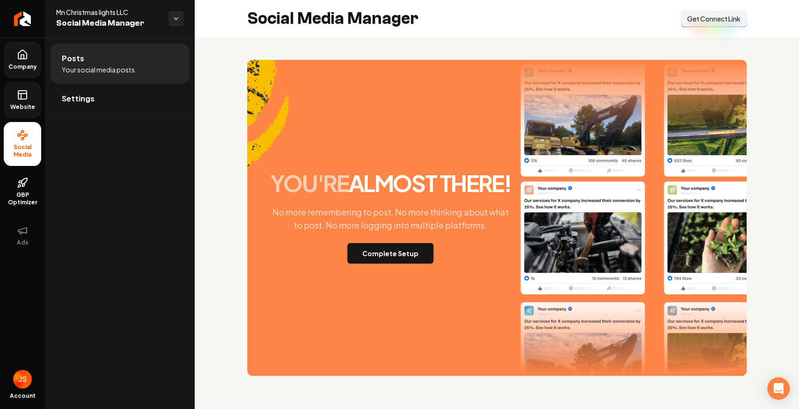
click at [9, 90] on link "Website" at bounding box center [22, 100] width 37 height 36
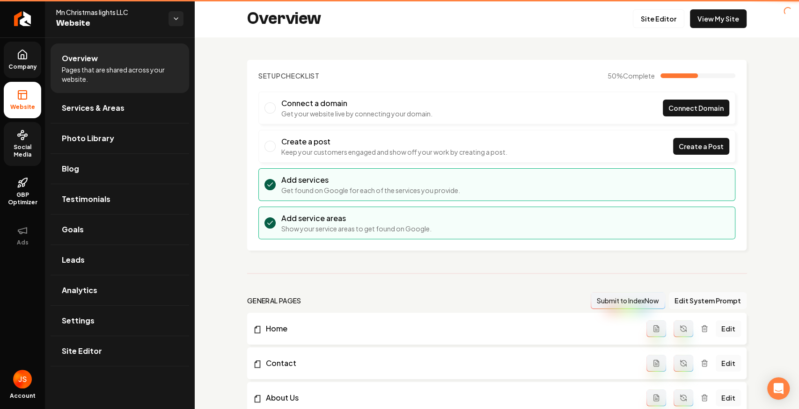
click at [13, 59] on link "Company" at bounding box center [22, 60] width 37 height 36
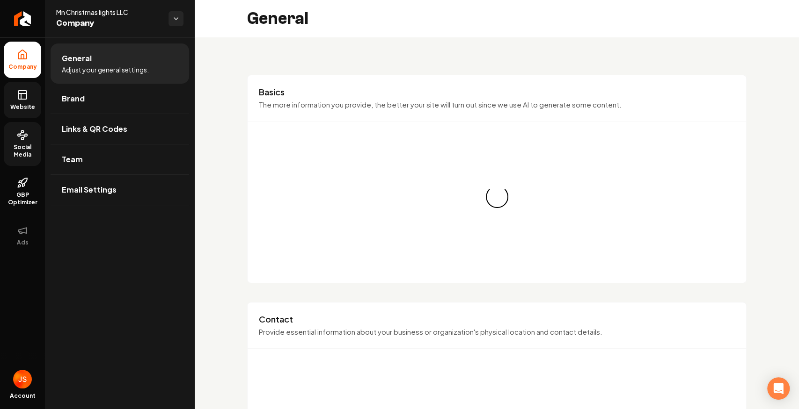
click at [22, 95] on icon at bounding box center [22, 94] width 11 height 11
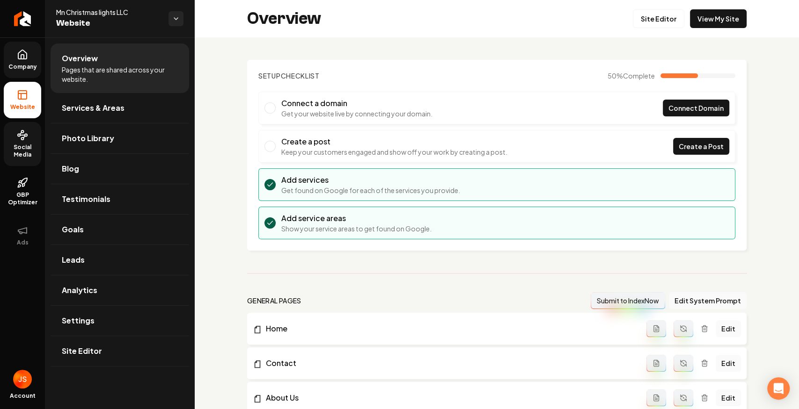
click at [20, 56] on icon at bounding box center [22, 54] width 11 height 11
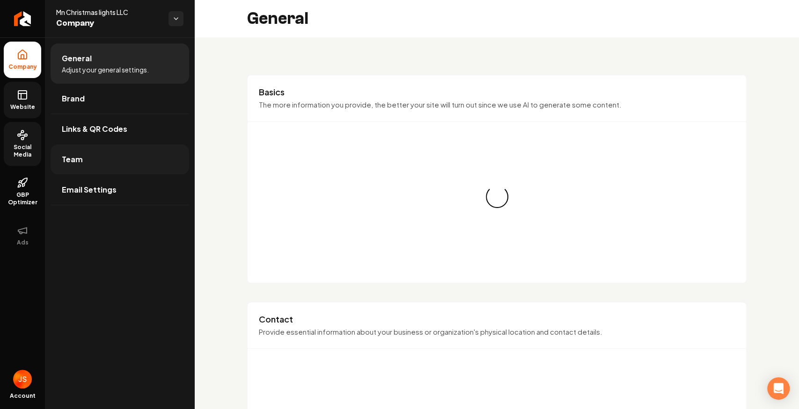
click at [65, 152] on link "Team" at bounding box center [120, 160] width 138 height 30
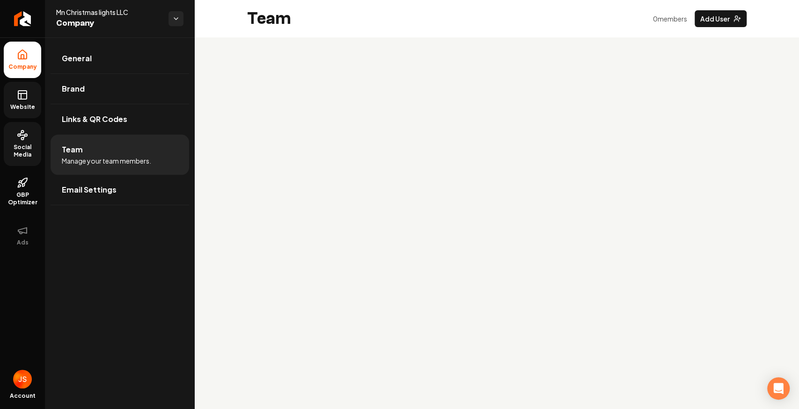
click at [579, 121] on main "Team 0 member s Add User" at bounding box center [497, 204] width 604 height 409
click at [702, 22] on button "Add User" at bounding box center [720, 18] width 52 height 17
click at [696, 21] on button "Add User" at bounding box center [720, 18] width 52 height 17
click at [704, 18] on button "Add User" at bounding box center [720, 18] width 52 height 17
click at [91, 124] on link "Links & QR Codes" at bounding box center [120, 119] width 138 height 30
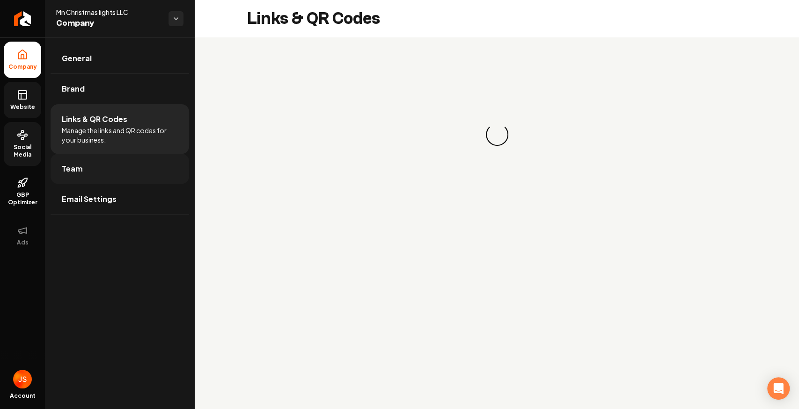
click at [82, 157] on link "Team" at bounding box center [120, 169] width 138 height 30
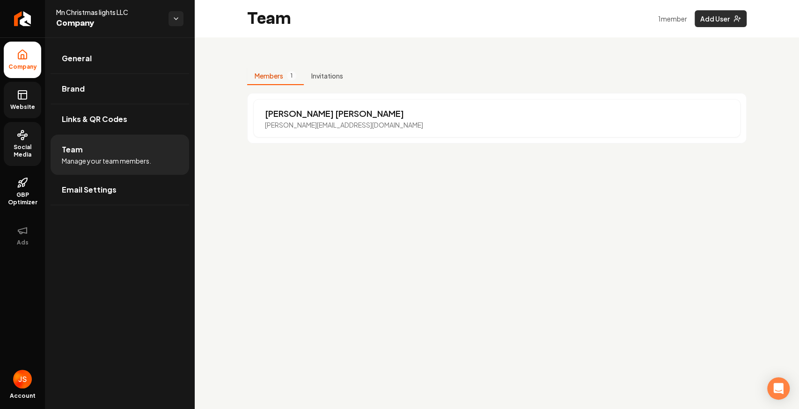
click at [714, 18] on button "Add User" at bounding box center [720, 18] width 52 height 17
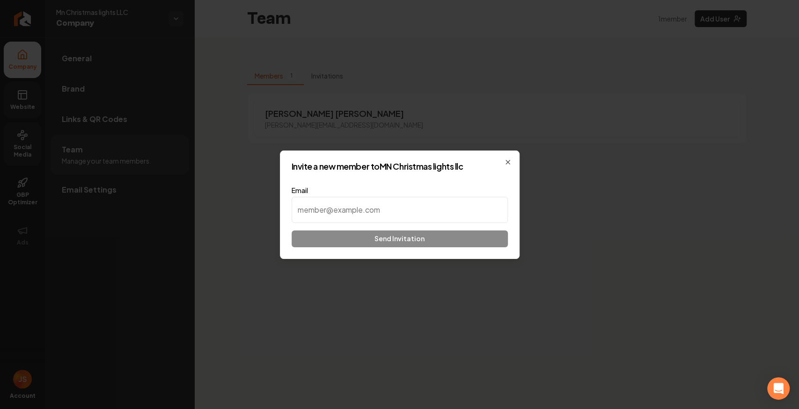
type input "MN Christmas lights llc"
paste input "[EMAIL_ADDRESS][DOMAIN_NAME]"
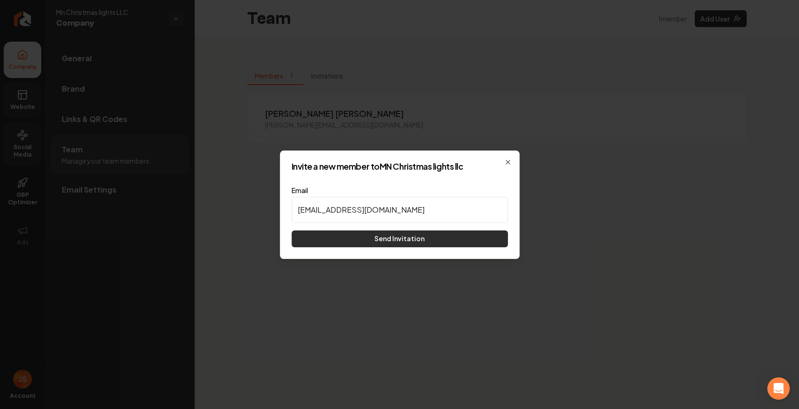
type input "[EMAIL_ADDRESS][DOMAIN_NAME]"
click at [331, 242] on button "Send Invitation" at bounding box center [399, 239] width 216 height 17
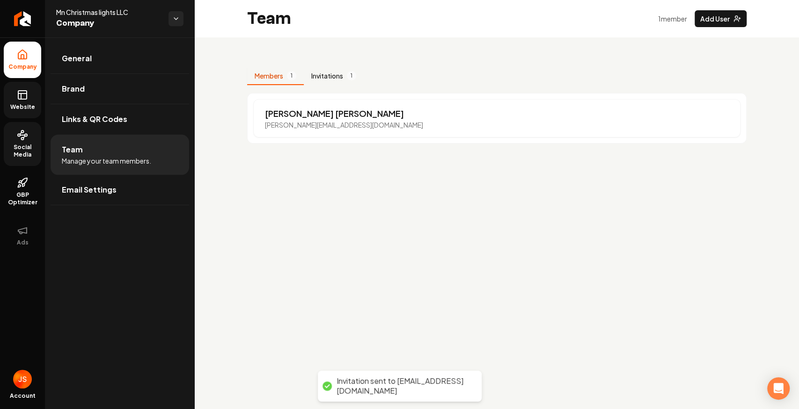
click at [326, 72] on button "Invitations 1" at bounding box center [334, 76] width 60 height 18
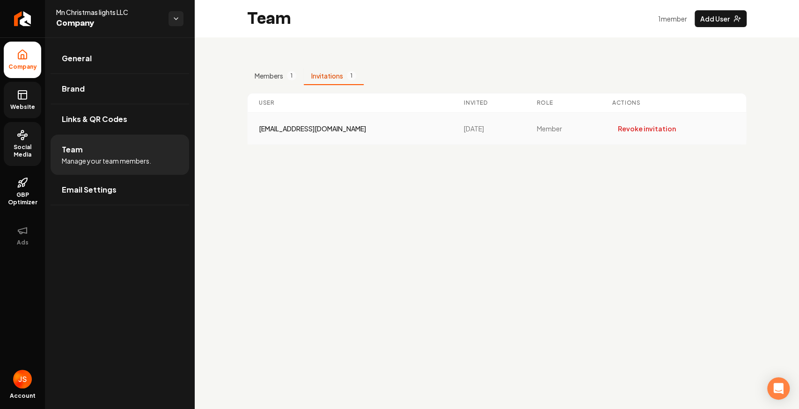
click at [305, 123] on td "[EMAIL_ADDRESS][DOMAIN_NAME]" at bounding box center [350, 129] width 205 height 32
copy div "[EMAIL_ADDRESS][DOMAIN_NAME]"
